Goal: Check status: Check status

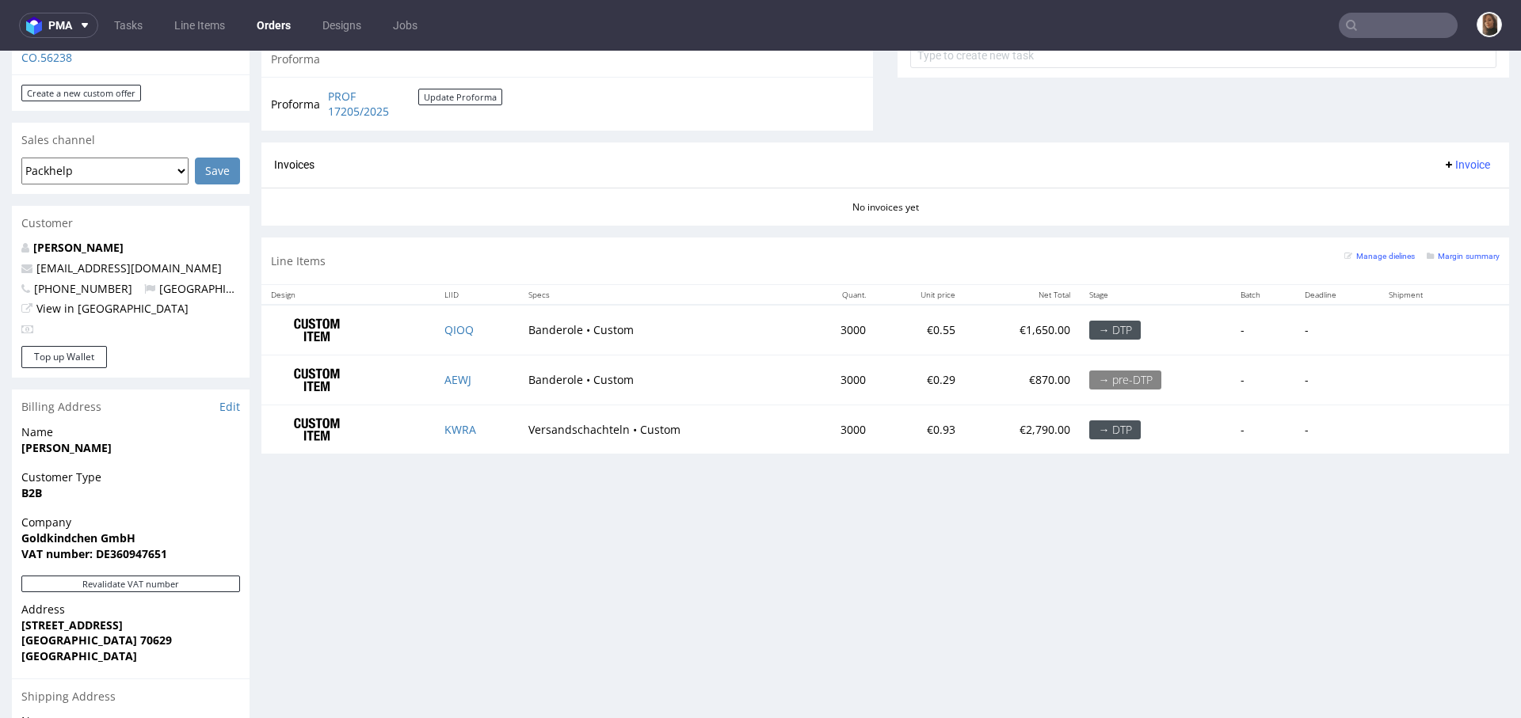
scroll to position [369, 0]
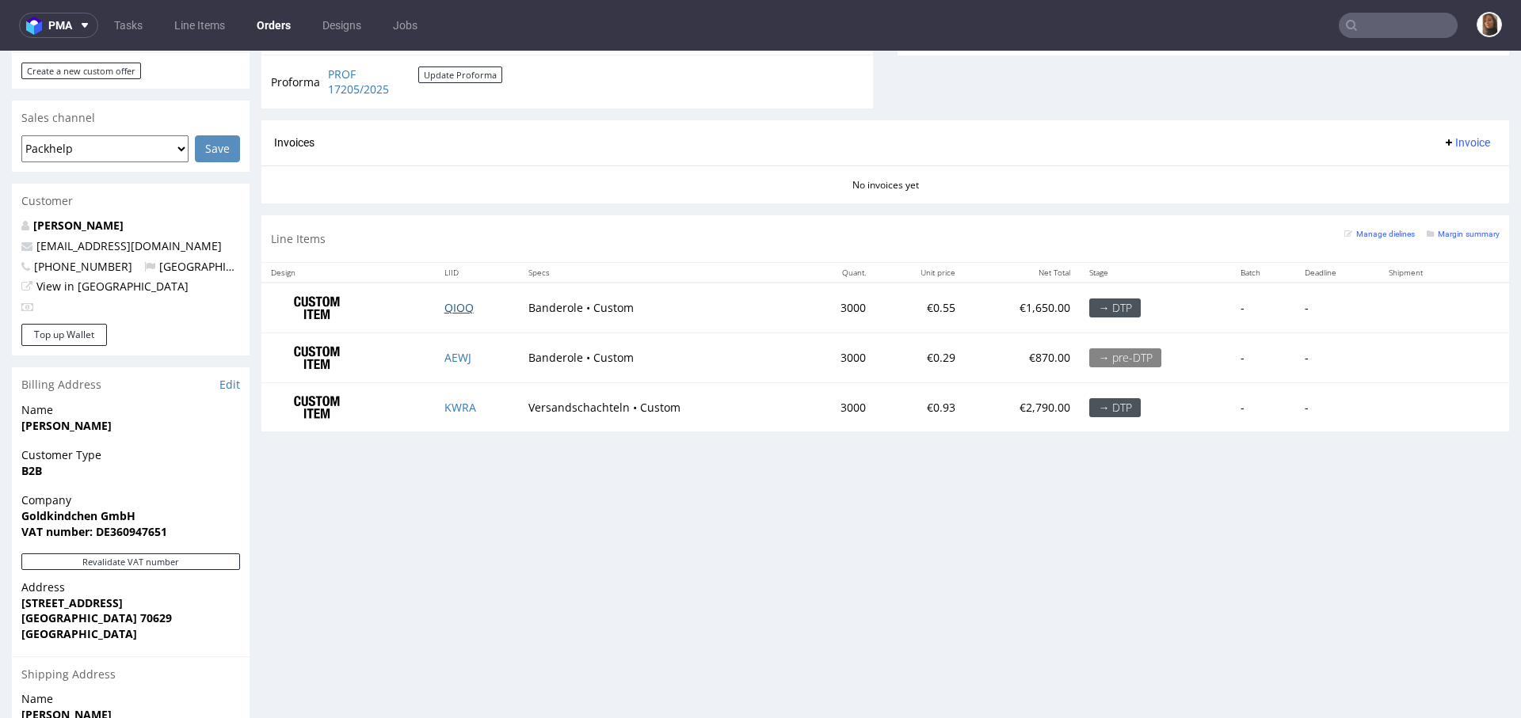
scroll to position [627, 0]
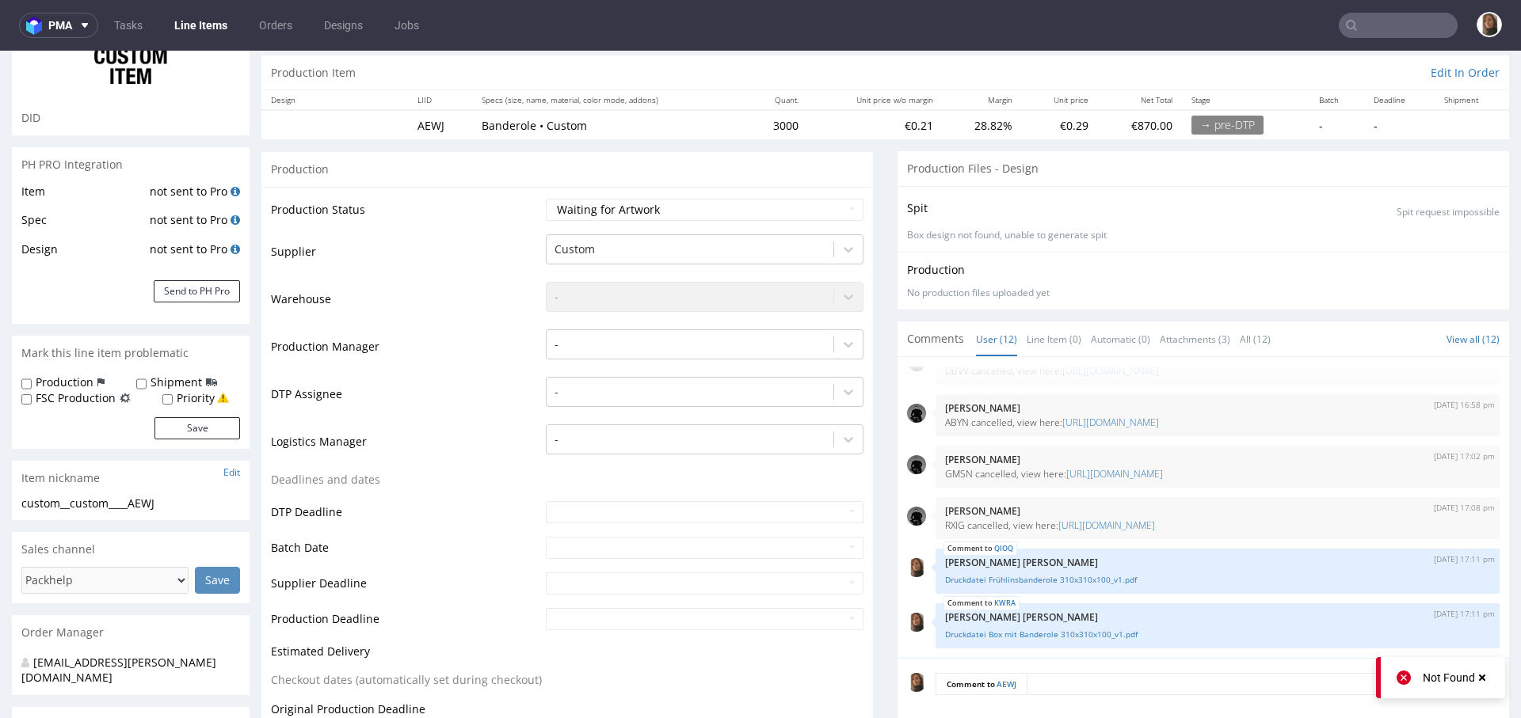
scroll to position [333, 0]
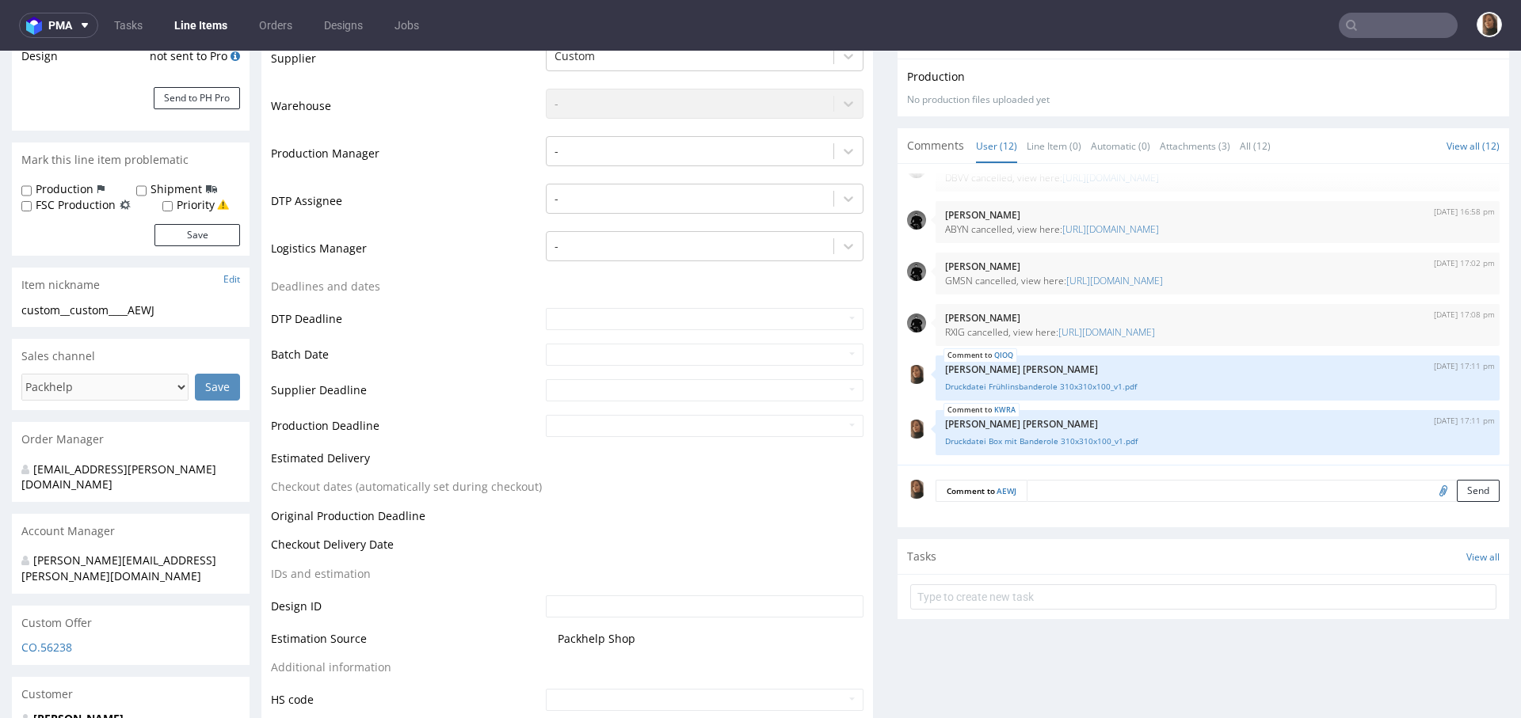
click at [1430, 486] on input "file" at bounding box center [1441, 490] width 22 height 21
type input "C:\fakepath\Druckdatei Weihnachtsbanderole 310x310x100-obwoluta-szer.195mm-1uz_…"
click at [1457, 488] on button "Send" at bounding box center [1478, 491] width 43 height 22
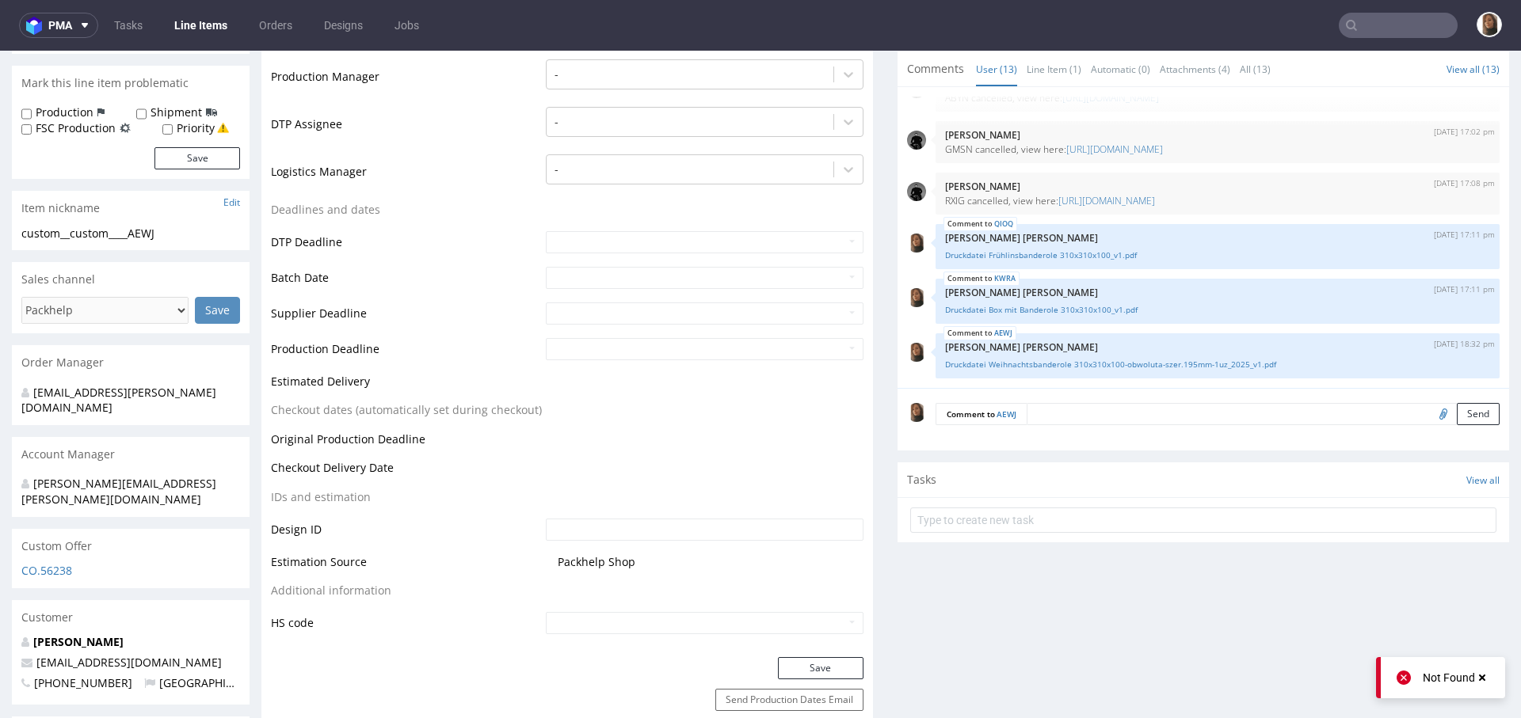
scroll to position [257, 0]
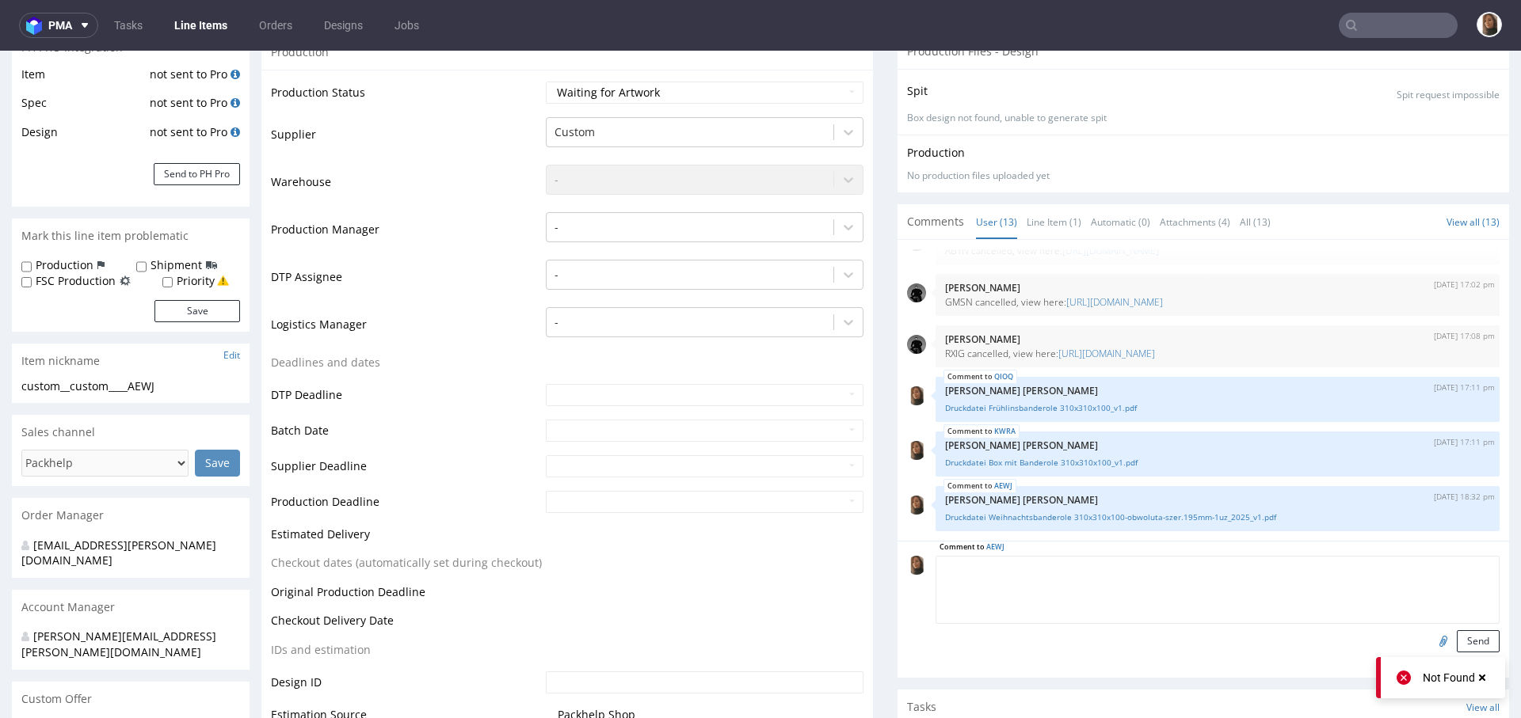
click at [1048, 566] on textarea at bounding box center [1218, 590] width 564 height 68
type textarea "tu będzie 1500 szt, a nie 3000"
click at [1457, 642] on button "Send" at bounding box center [1478, 642] width 43 height 22
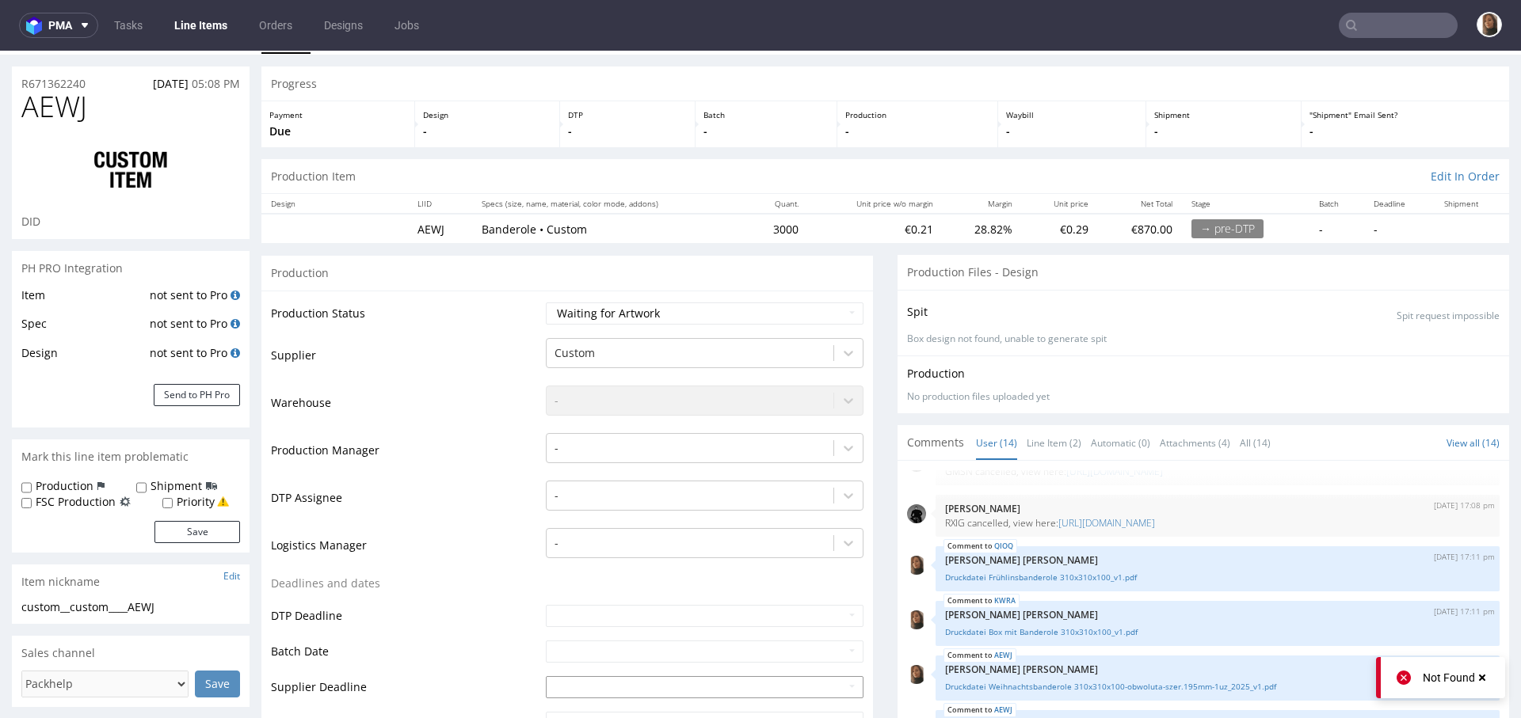
scroll to position [0, 0]
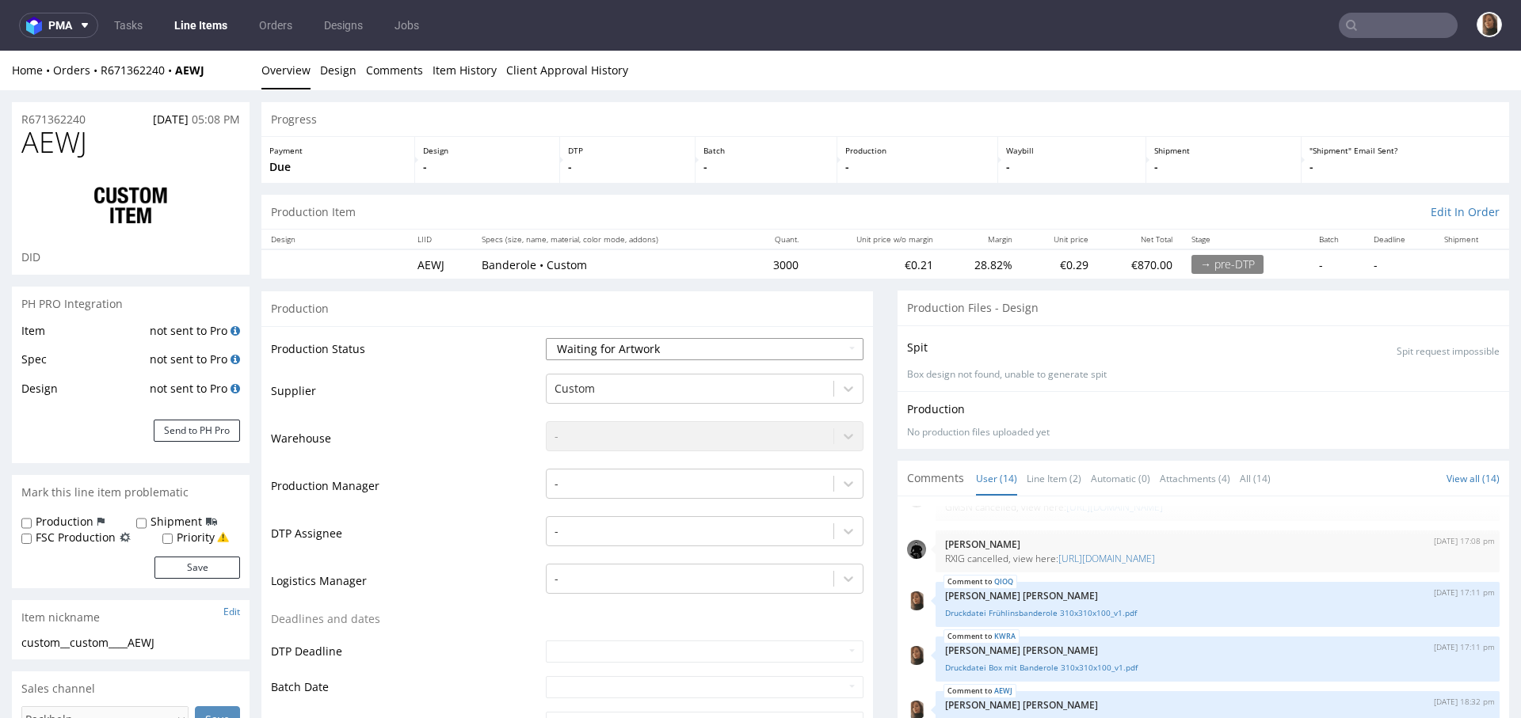
click at [652, 345] on select "Waiting for Artwork Waiting for Diecut Waiting for Mockup Waiting for DTP Waiti…" at bounding box center [705, 349] width 318 height 22
select select "dtp_waiting_for_check"
click at [546, 338] on select "Waiting for Artwork Waiting for Diecut Waiting for Mockup Waiting for DTP Waiti…" at bounding box center [705, 349] width 318 height 22
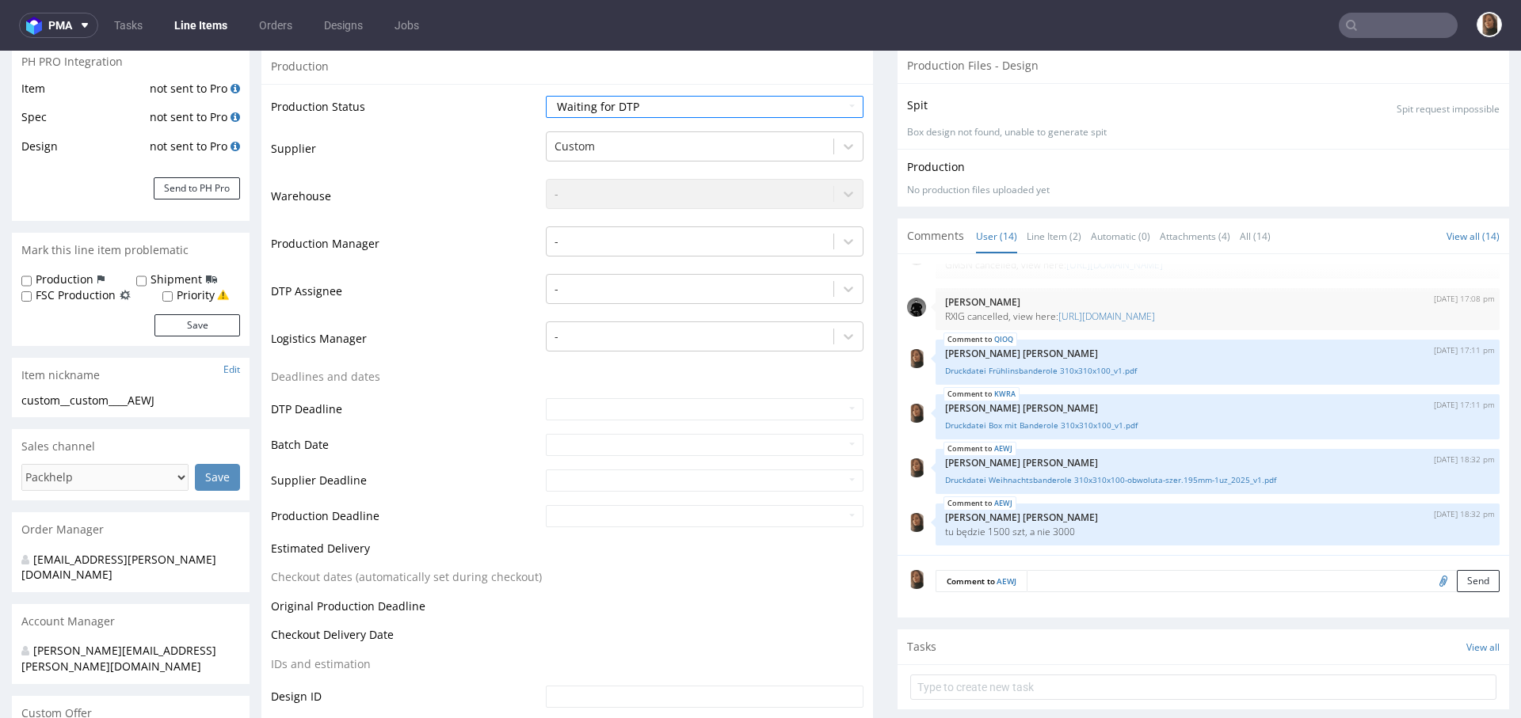
scroll to position [530, 0]
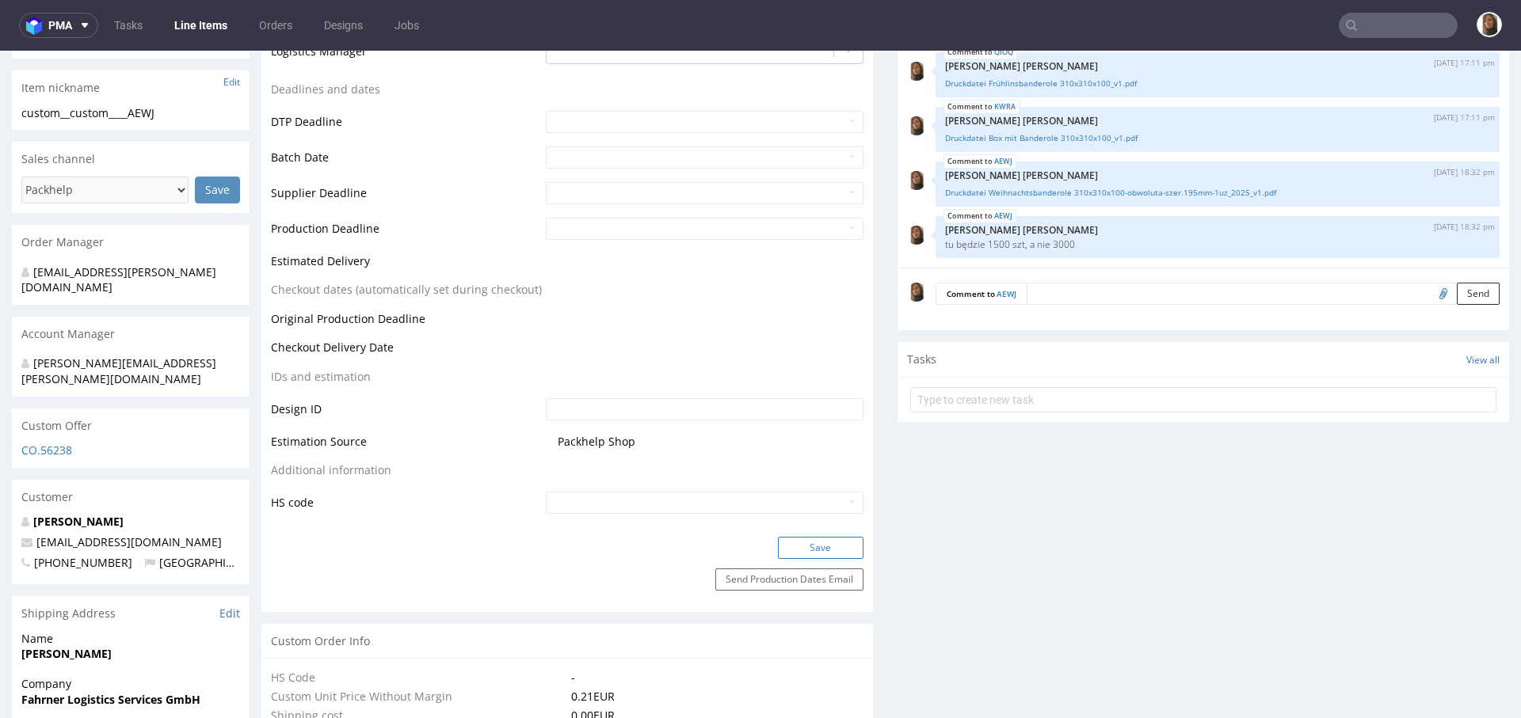
click at [810, 546] on button "Save" at bounding box center [821, 548] width 86 height 22
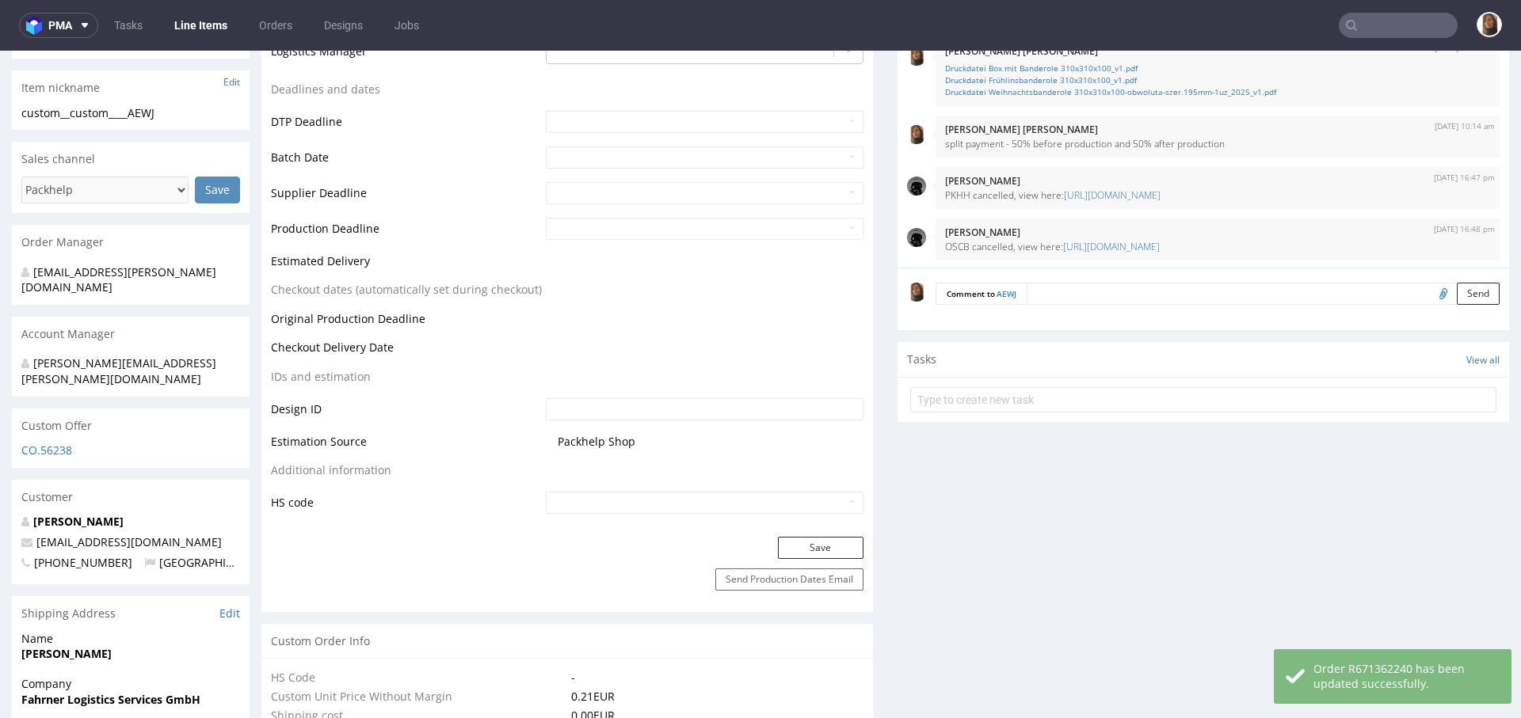
scroll to position [475, 0]
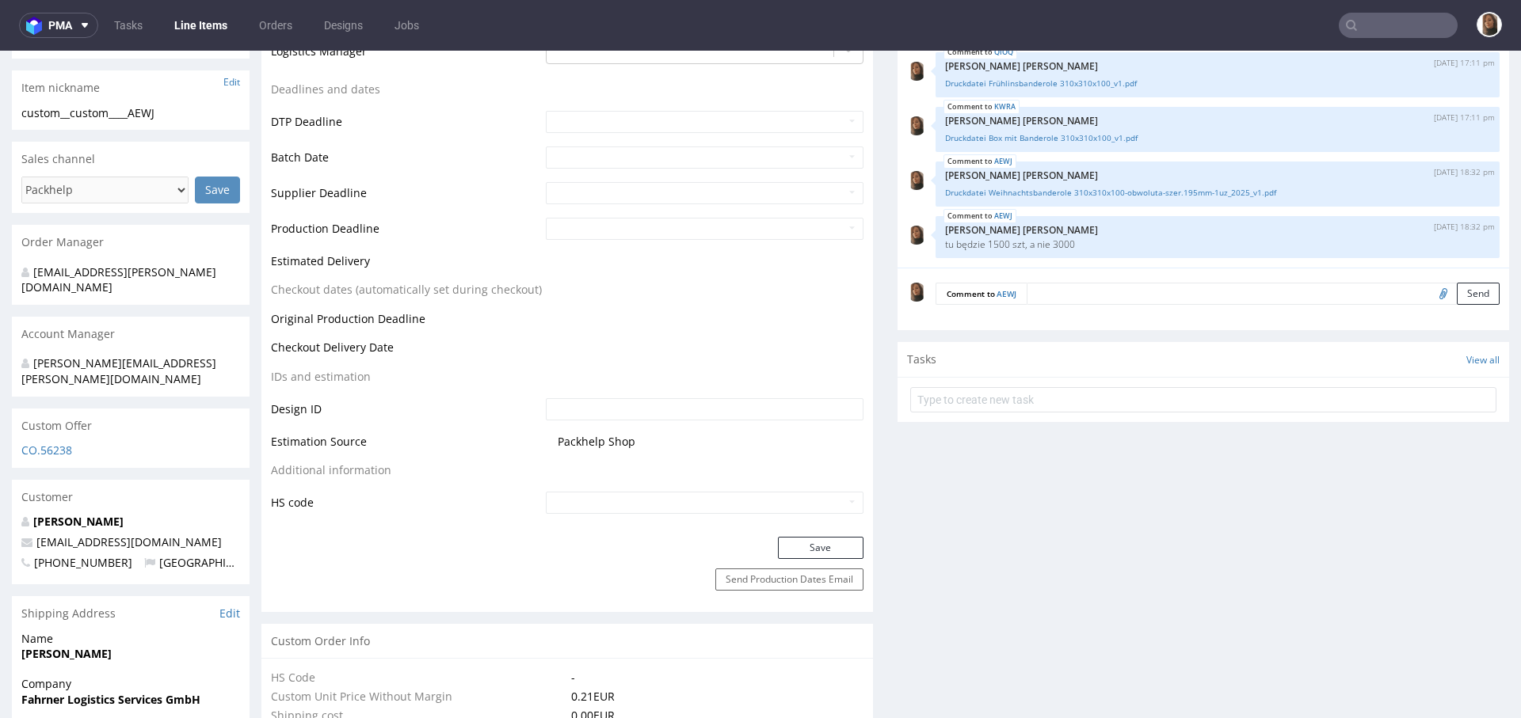
click at [1366, 36] on input "text" at bounding box center [1398, 25] width 119 height 25
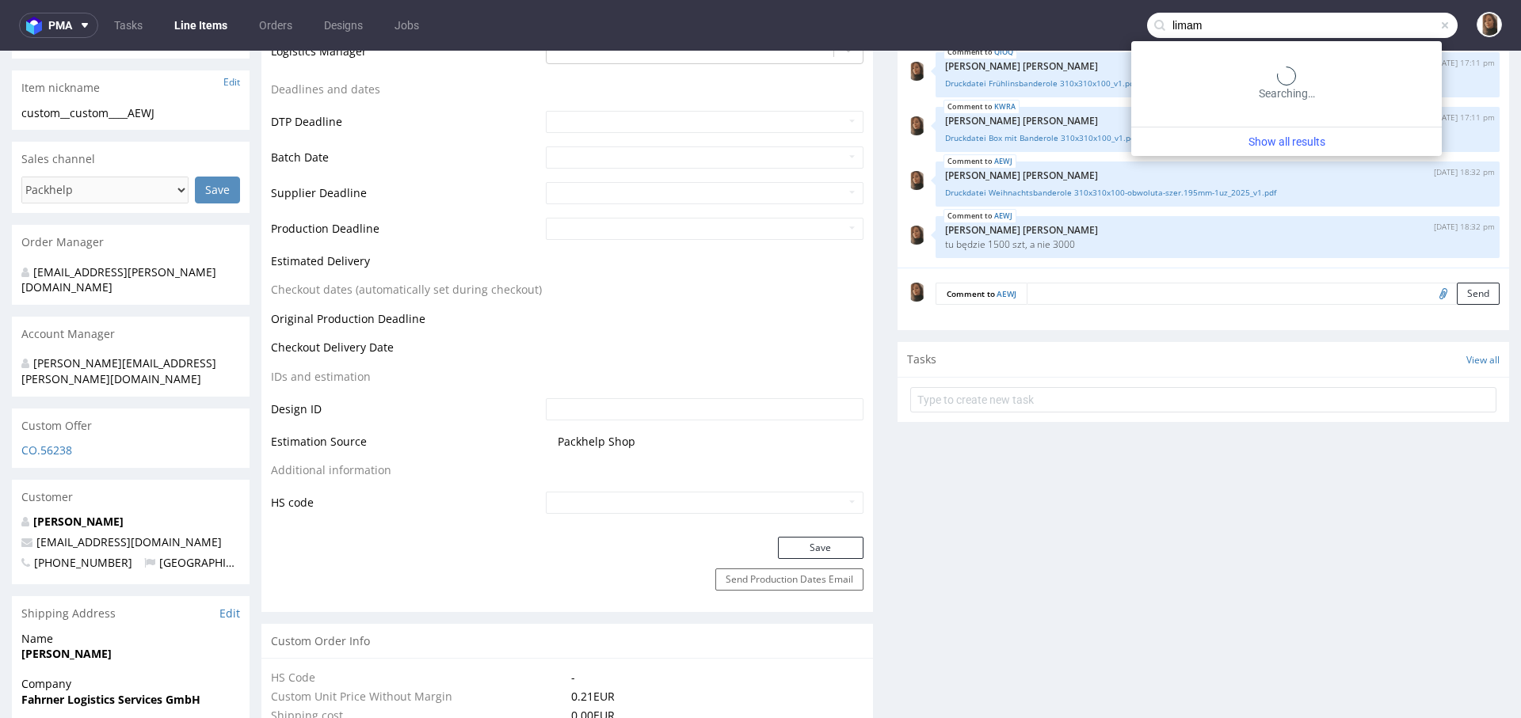
type input "limam"
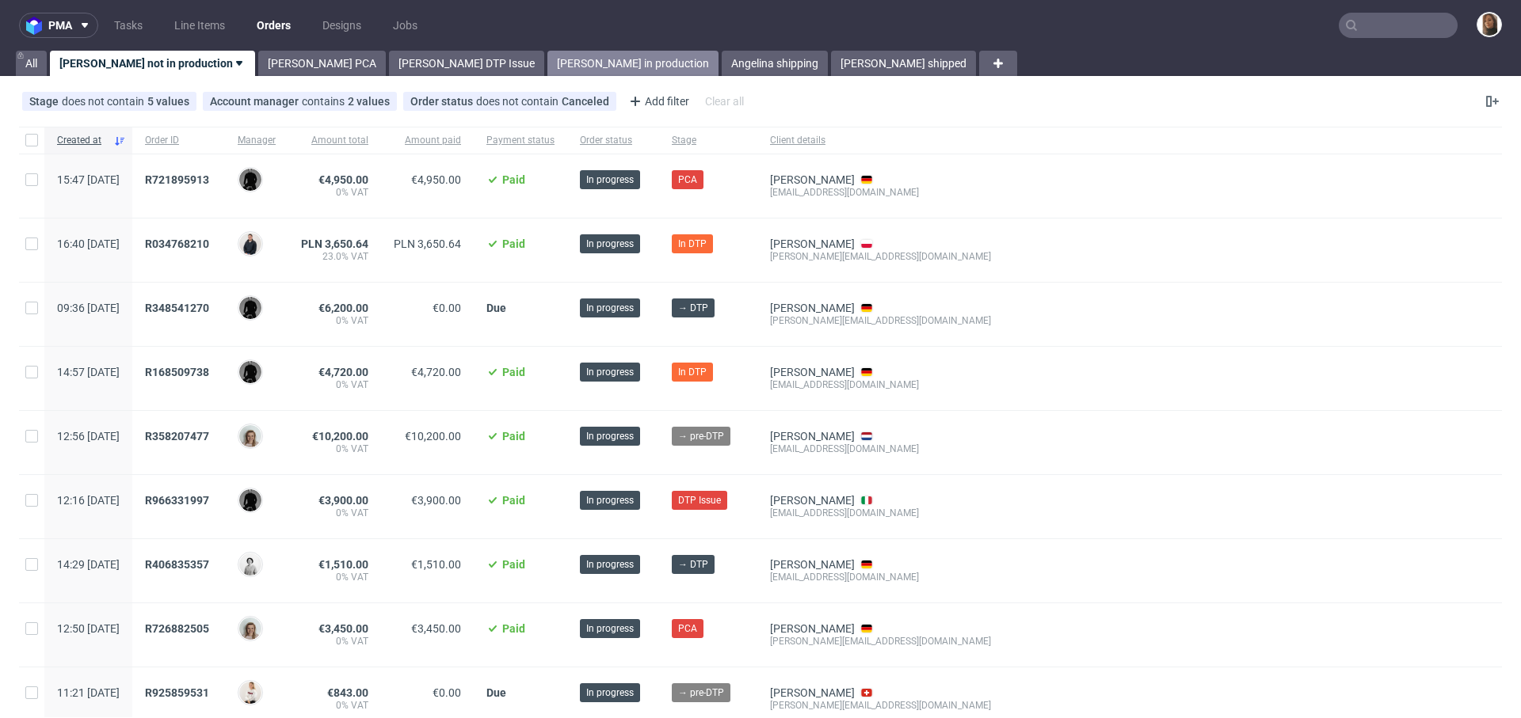
click at [547, 51] on link "[PERSON_NAME] in production" at bounding box center [632, 63] width 171 height 25
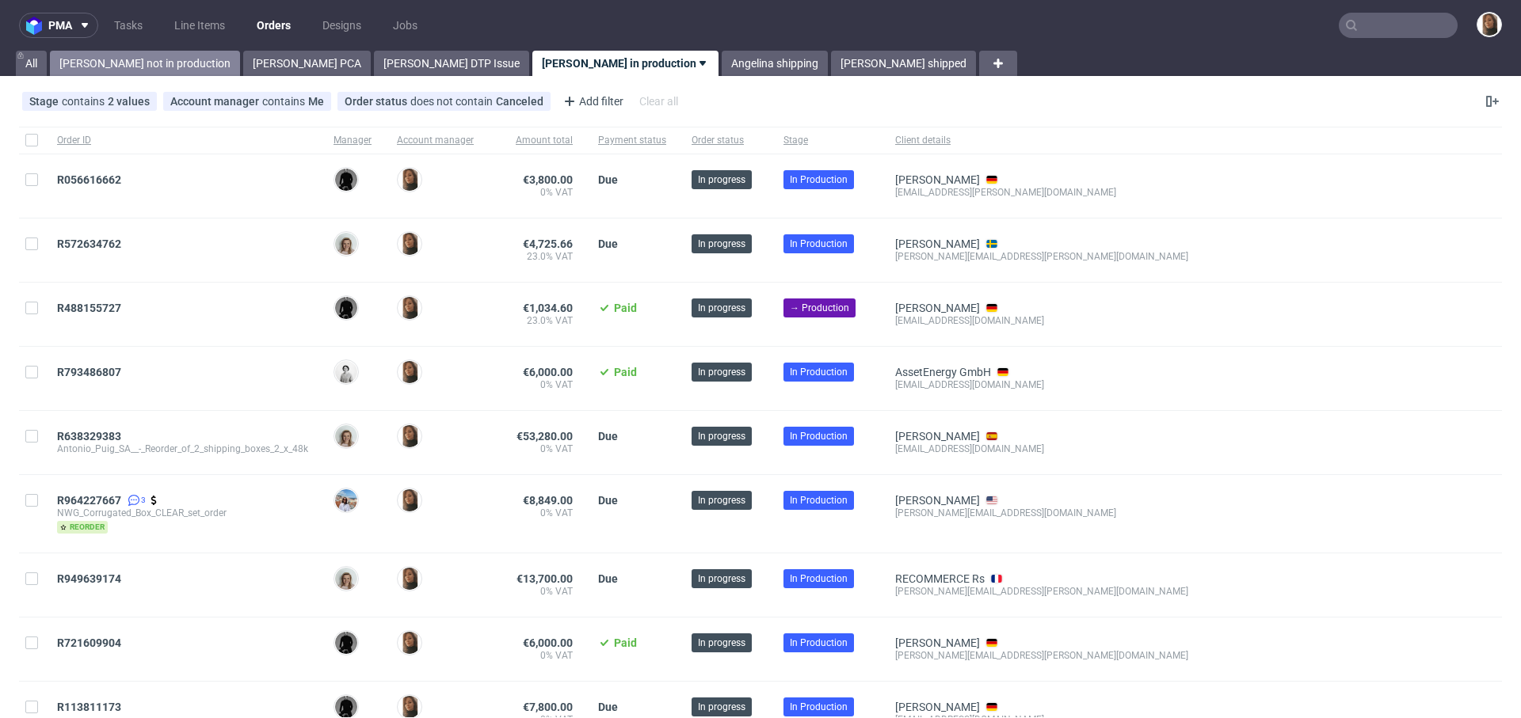
click at [126, 66] on link "[PERSON_NAME] not in production" at bounding box center [145, 63] width 190 height 25
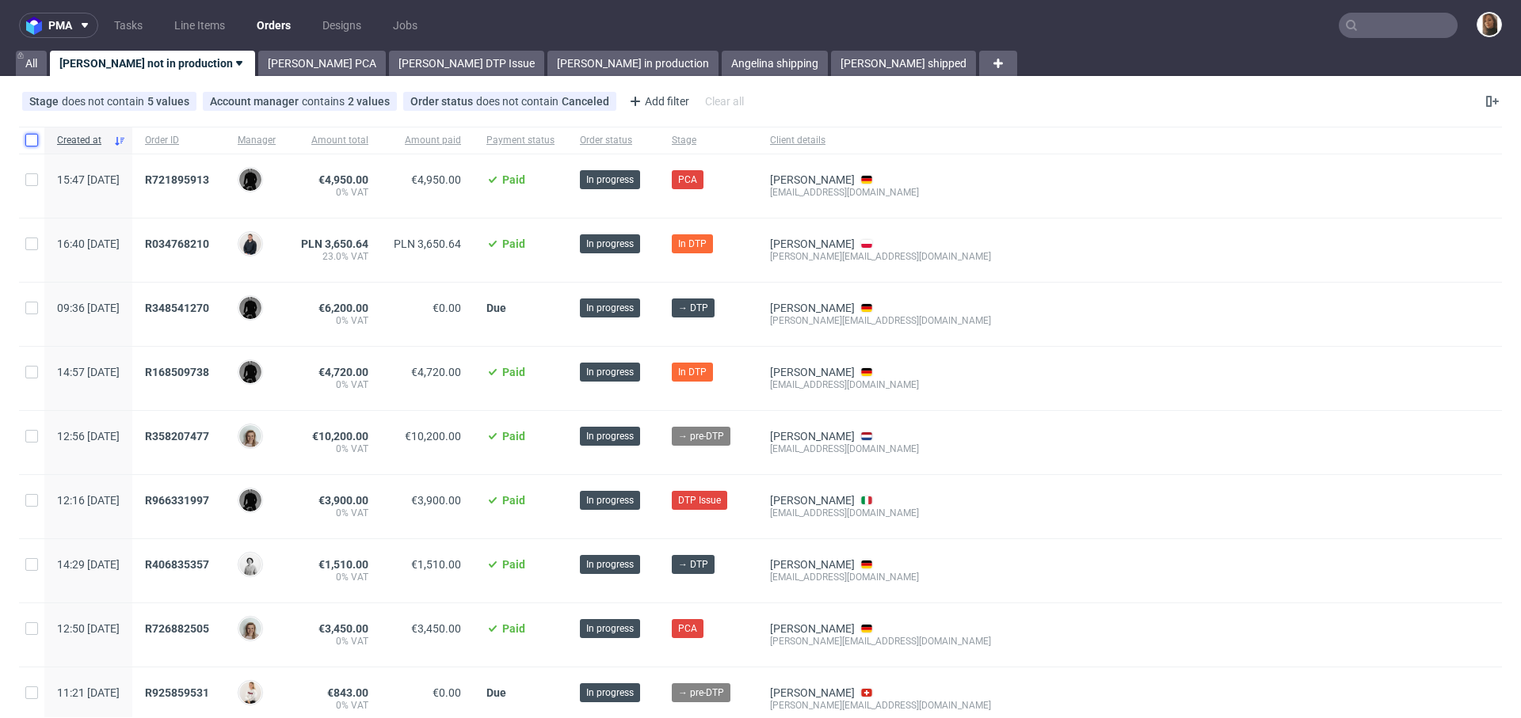
click at [29, 143] on input "checkbox" at bounding box center [31, 140] width 13 height 13
checkbox input "true"
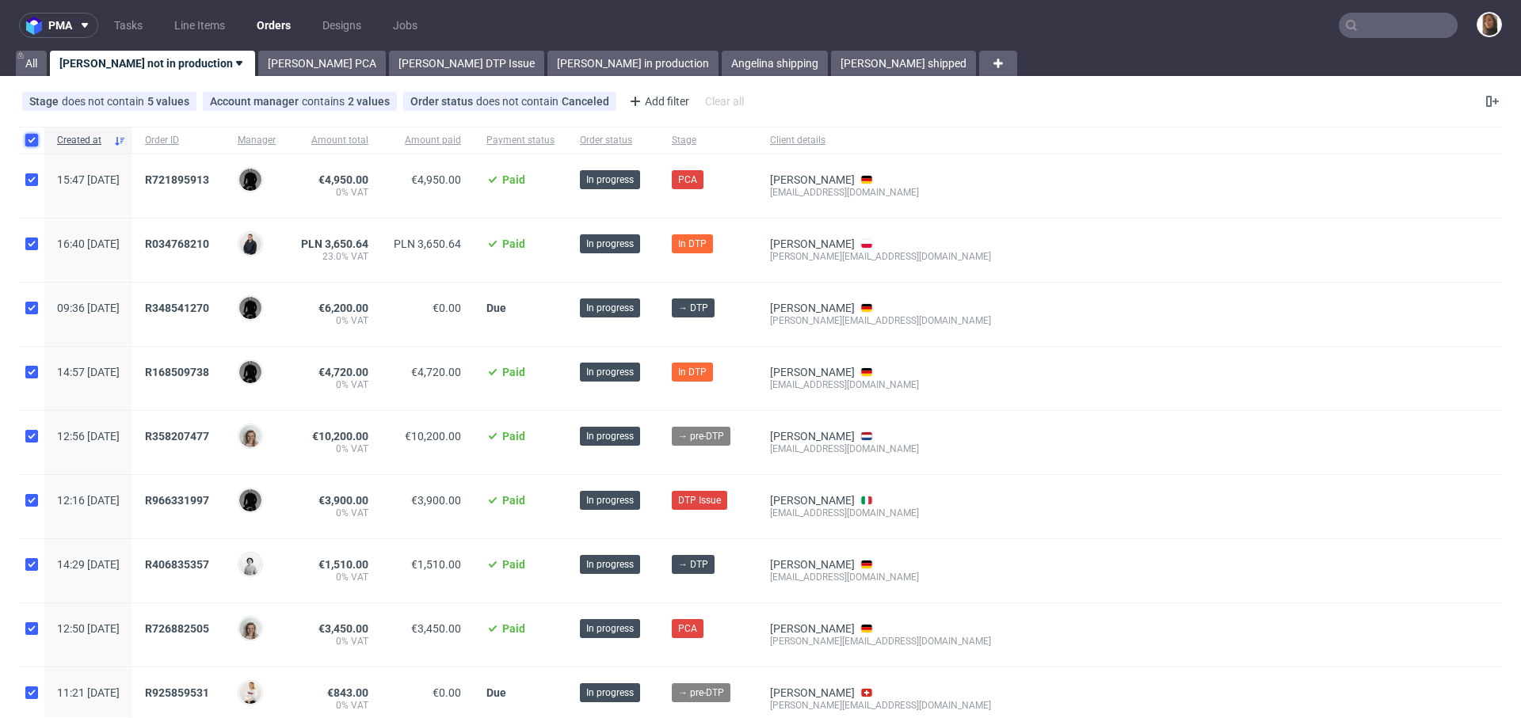
checkbox input "true"
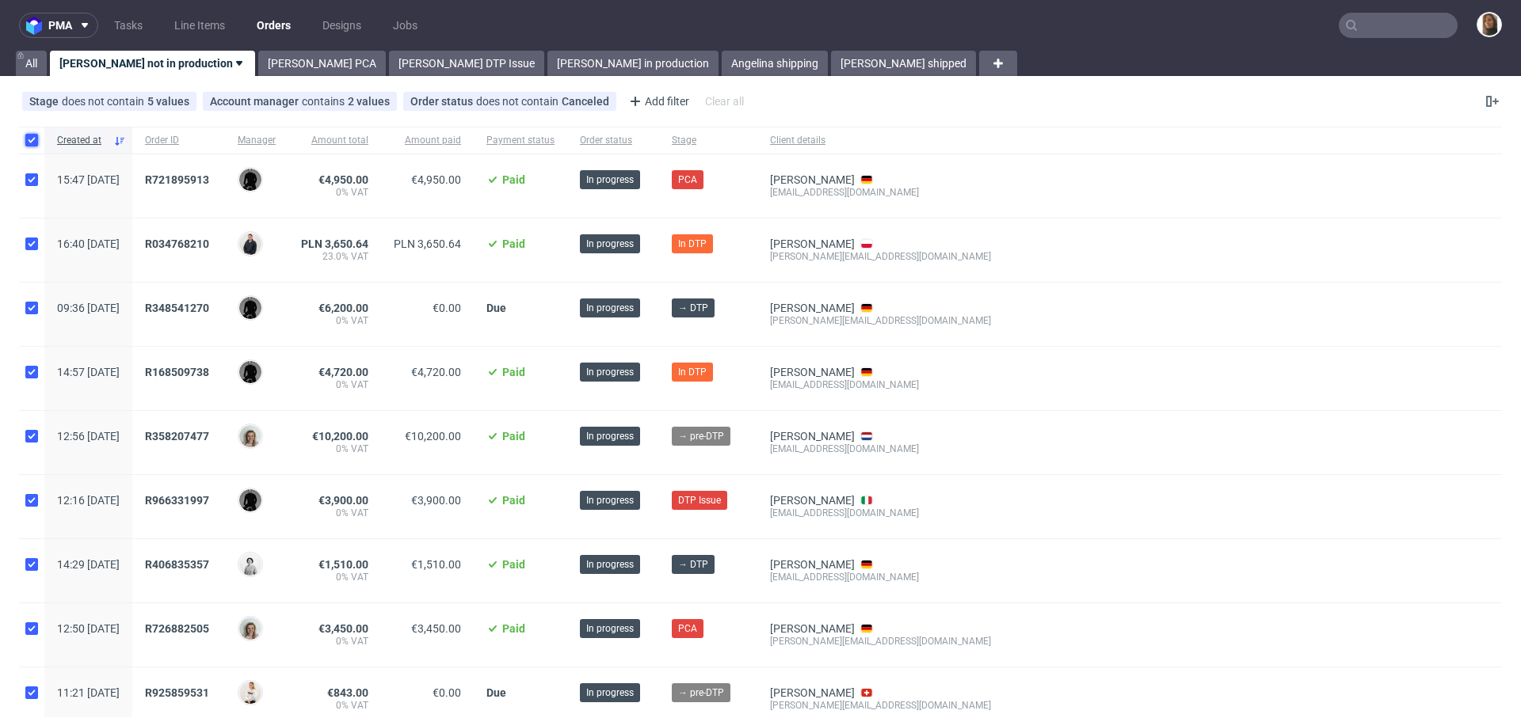
checkbox input "true"
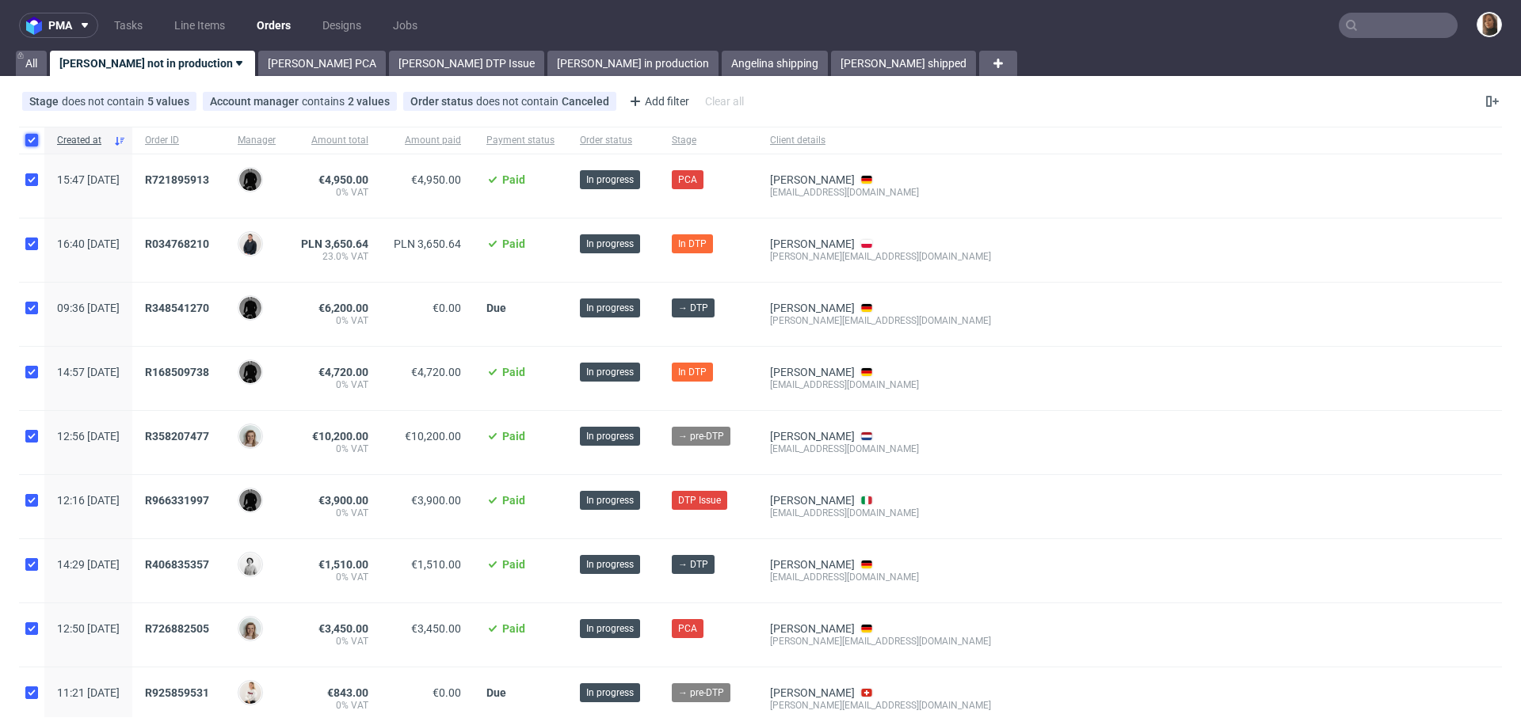
checkbox input "true"
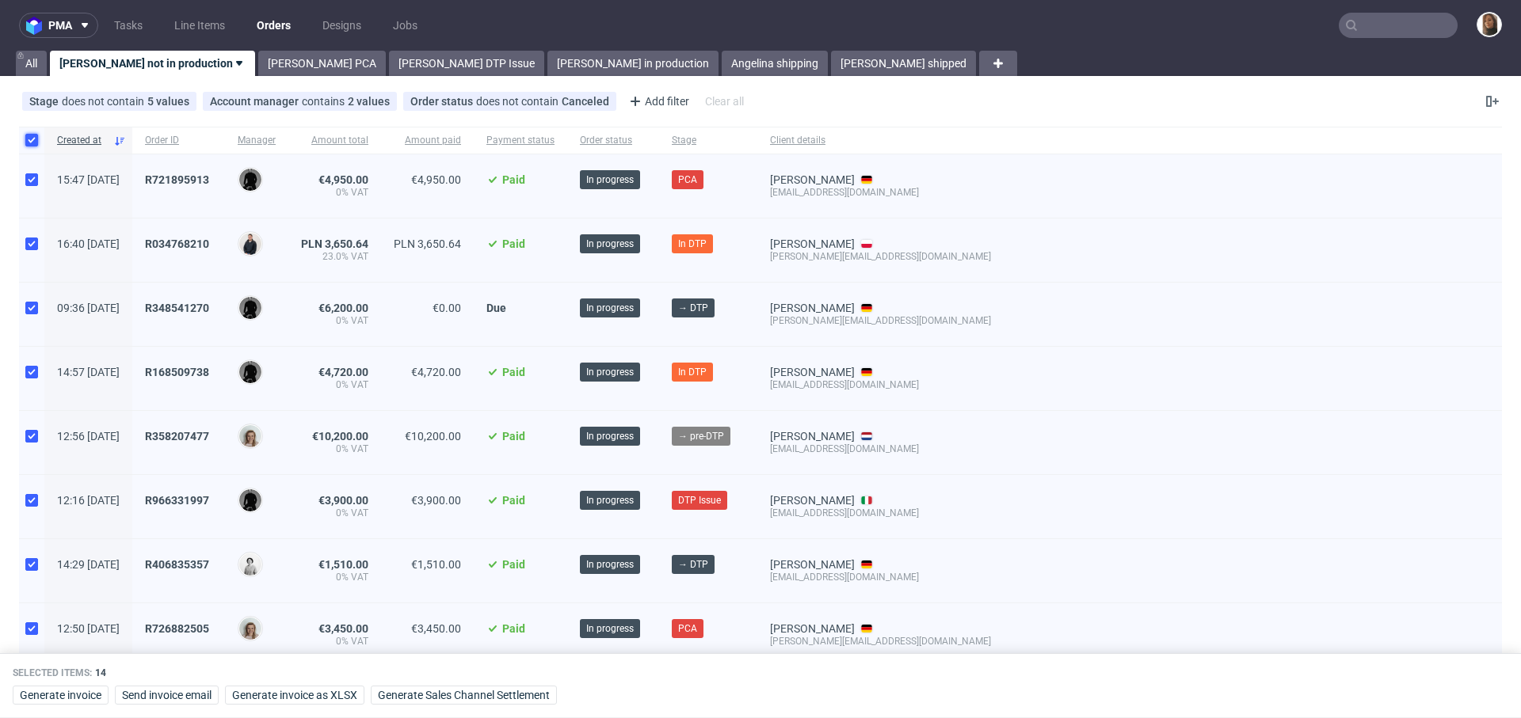
click at [29, 136] on input "checkbox" at bounding box center [31, 140] width 13 height 13
checkbox input "false"
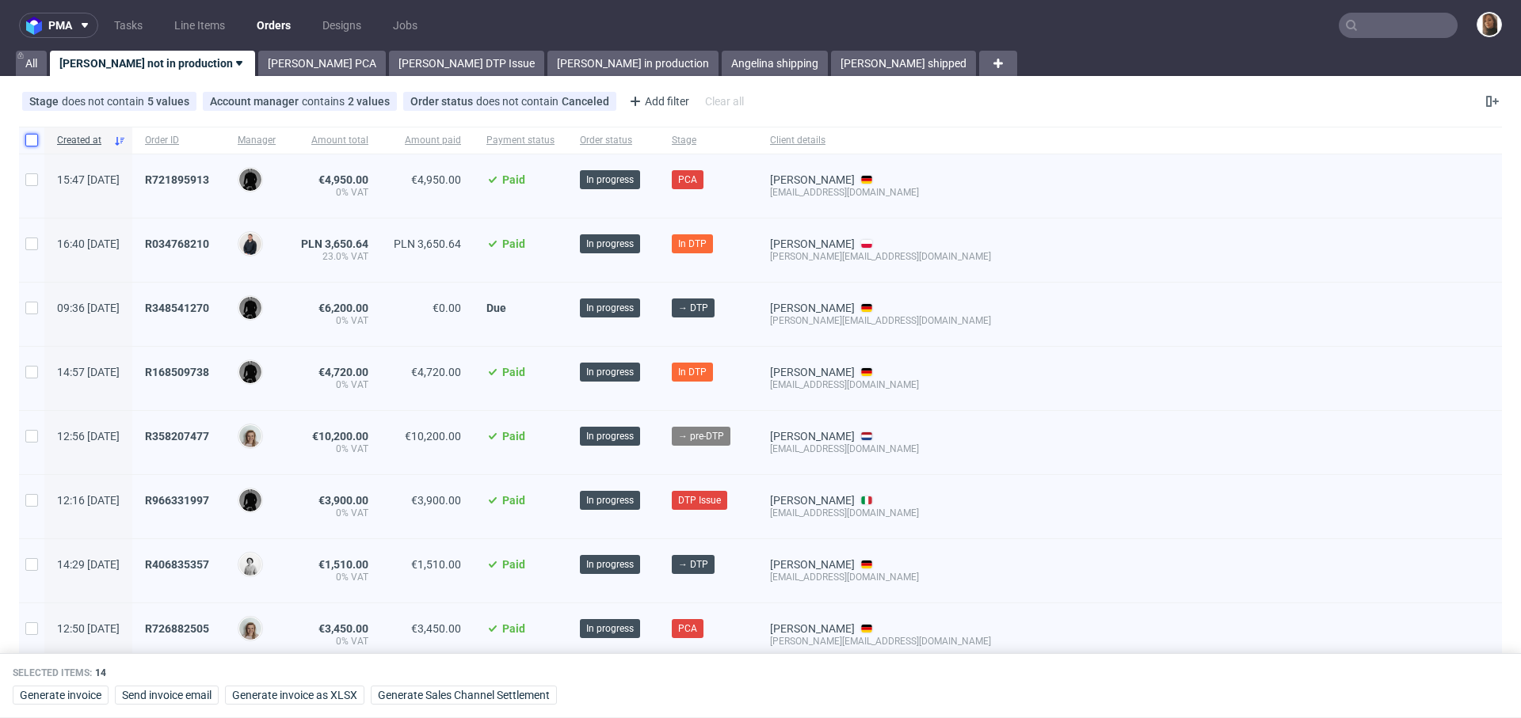
checkbox input "false"
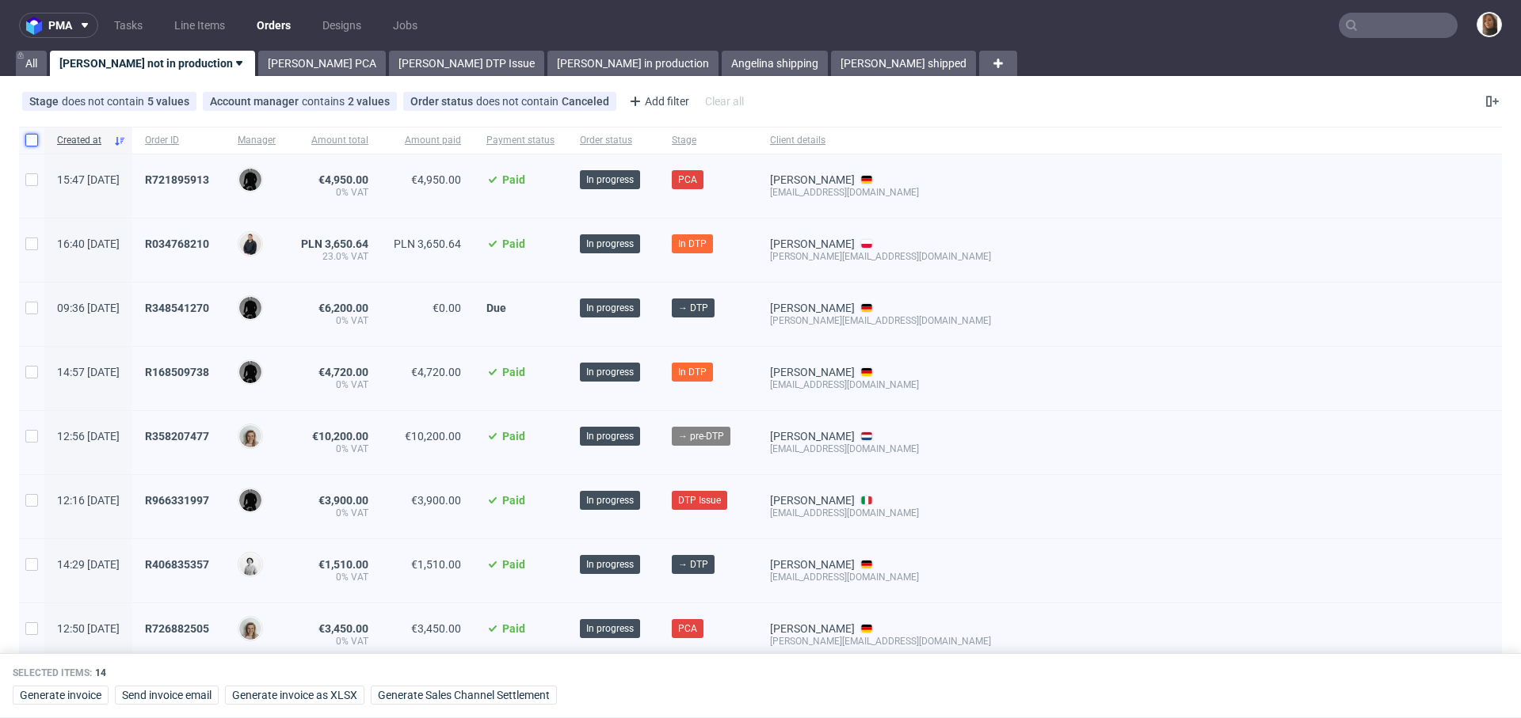
checkbox input "false"
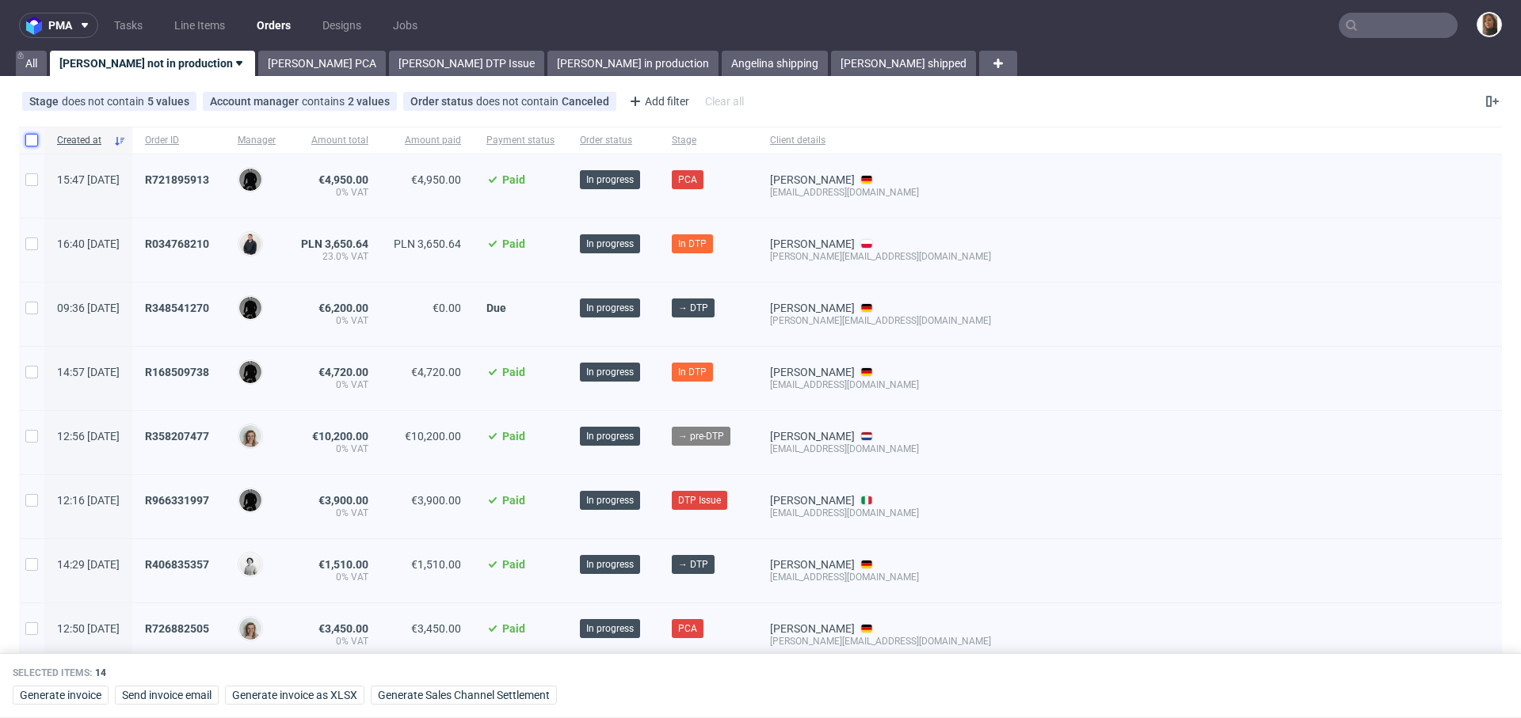
checkbox input "false"
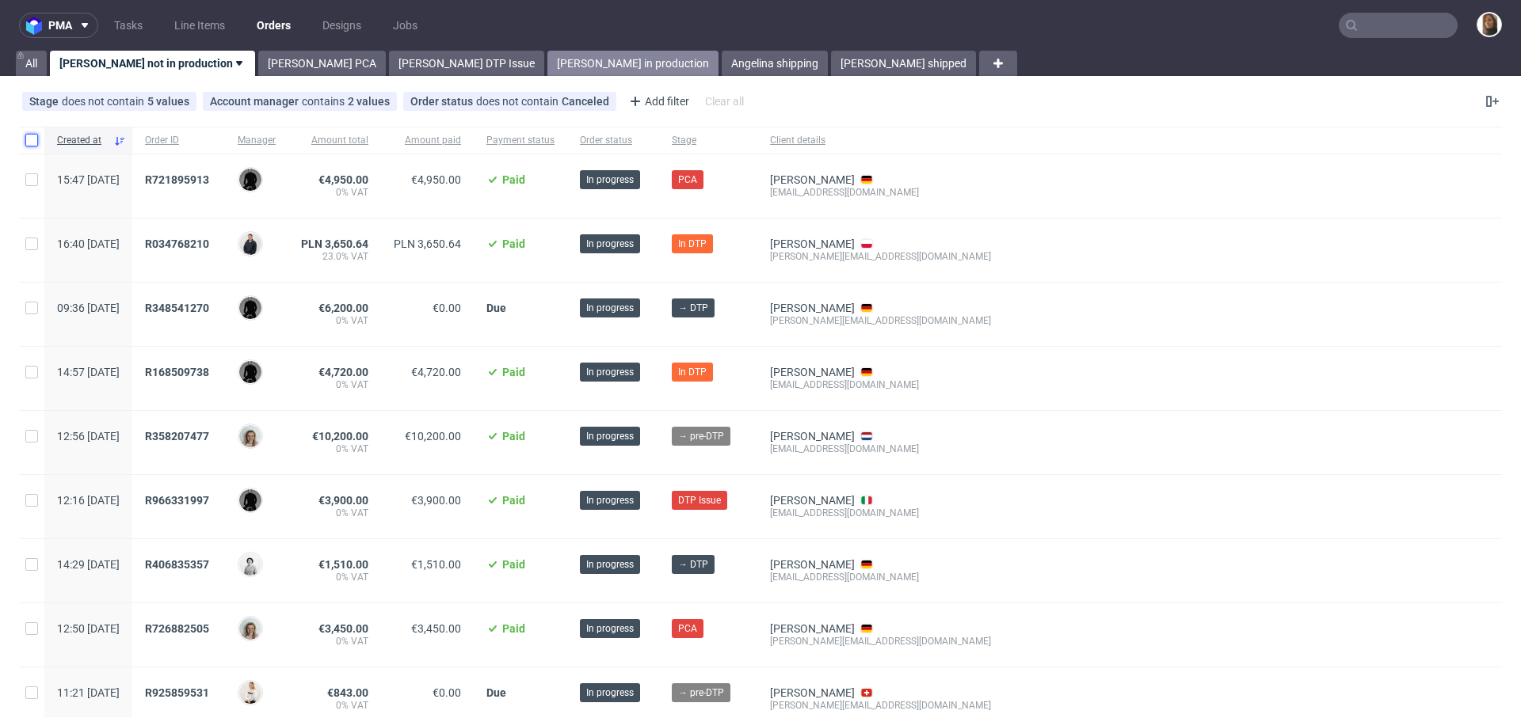
click at [547, 74] on link "[PERSON_NAME] in production" at bounding box center [632, 63] width 171 height 25
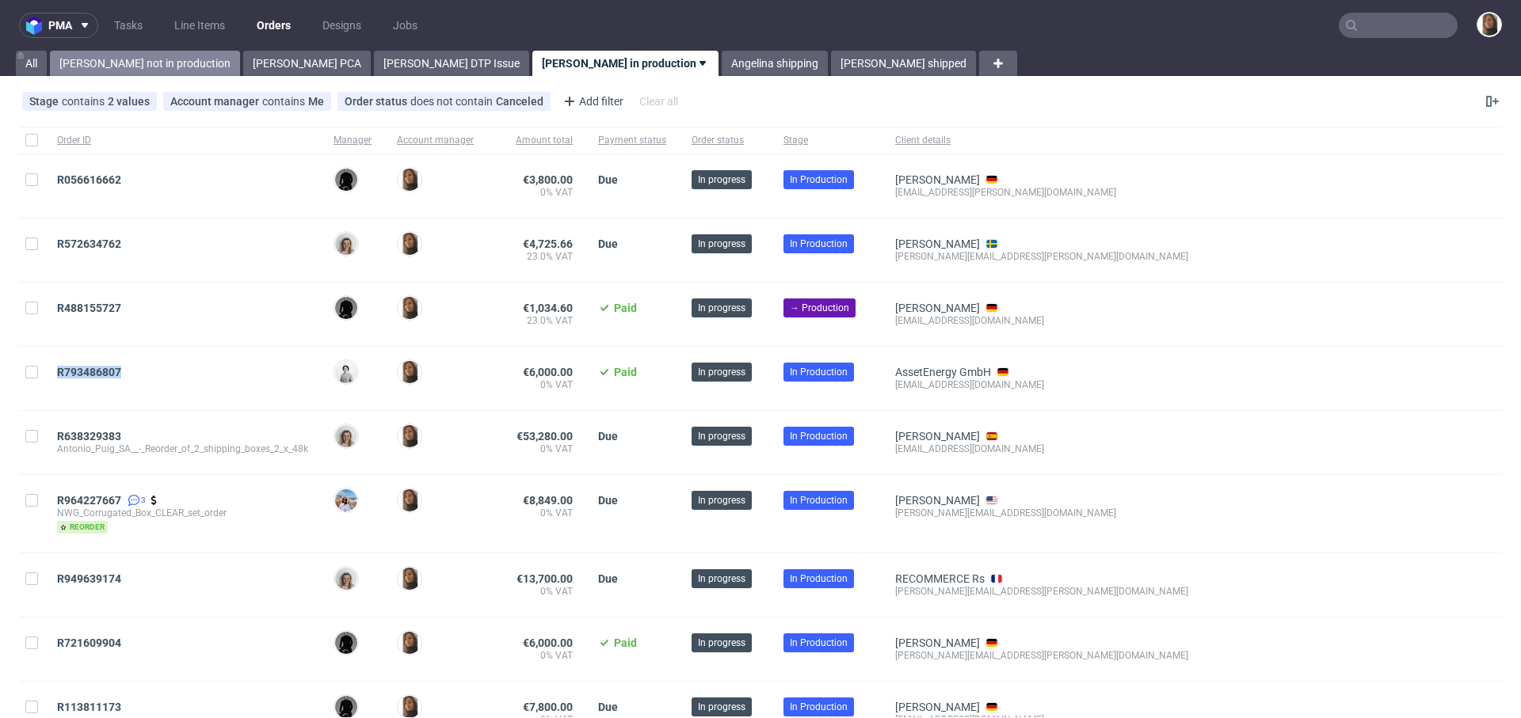
click at [134, 51] on link "[PERSON_NAME] not in production" at bounding box center [145, 63] width 190 height 25
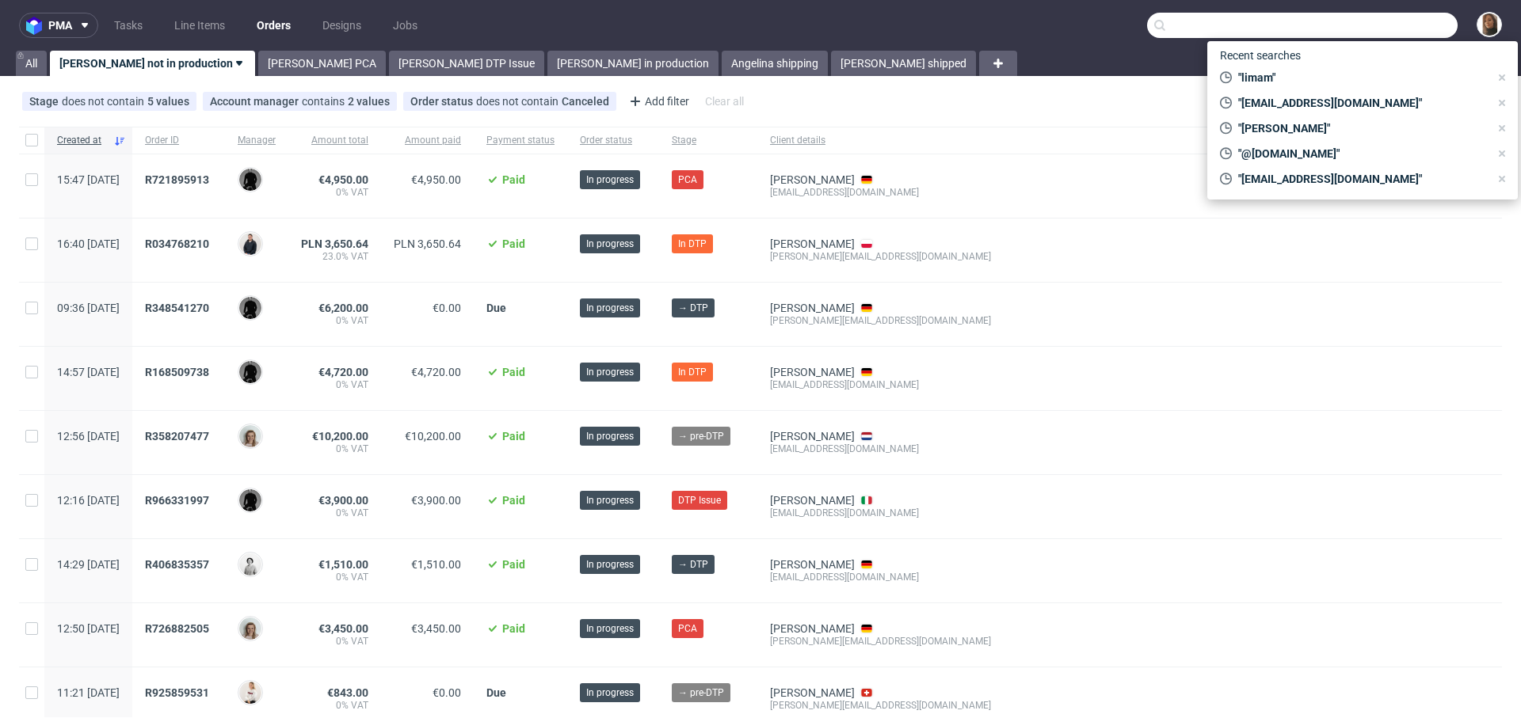
click at [1417, 22] on input "text" at bounding box center [1302, 25] width 311 height 25
paste input "R414017148"
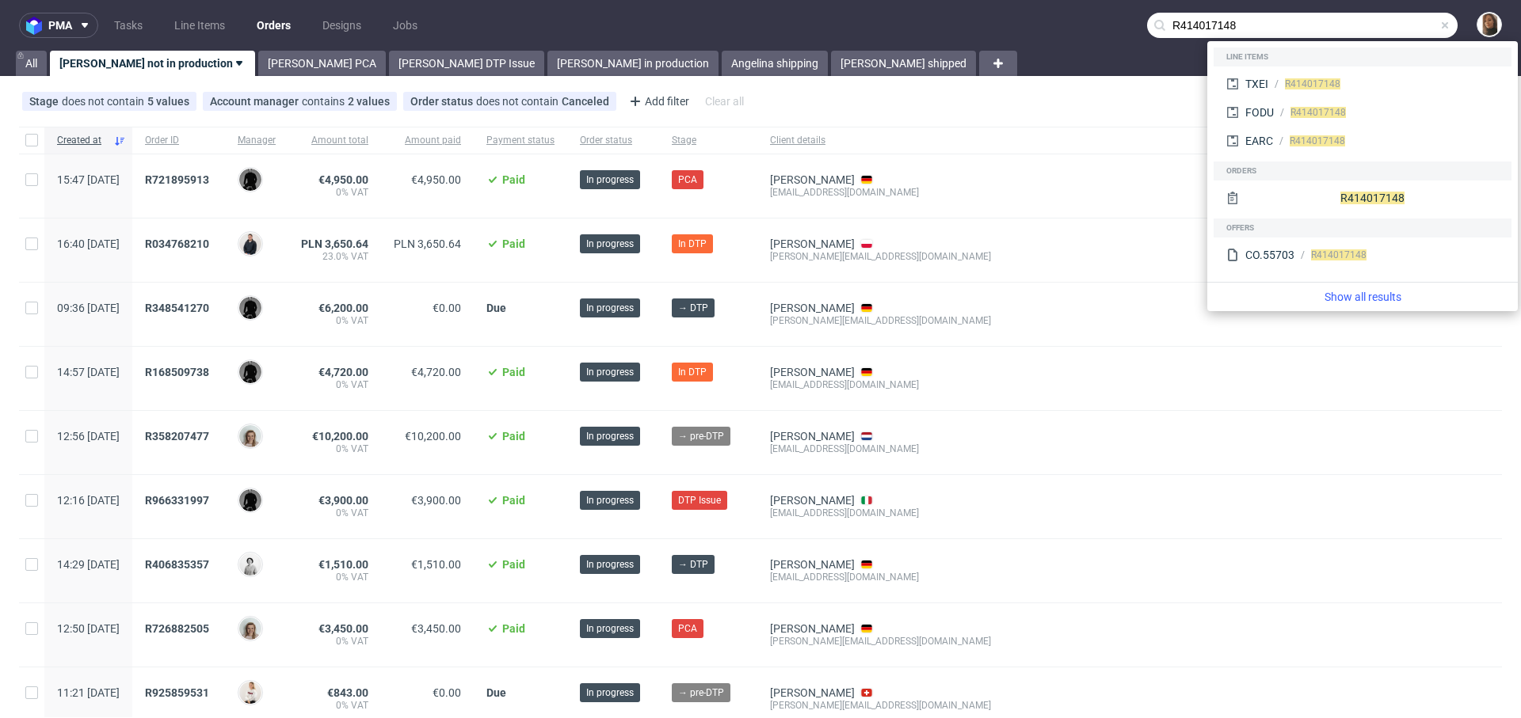
type input "R414017148"
